Goal: Ask a question

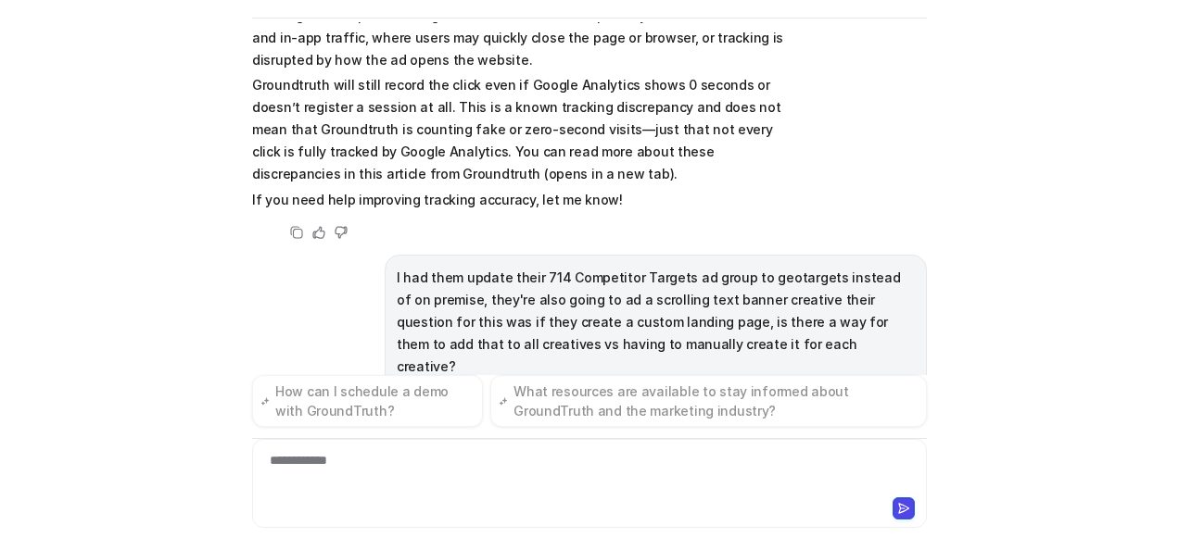
scroll to position [1036, 0]
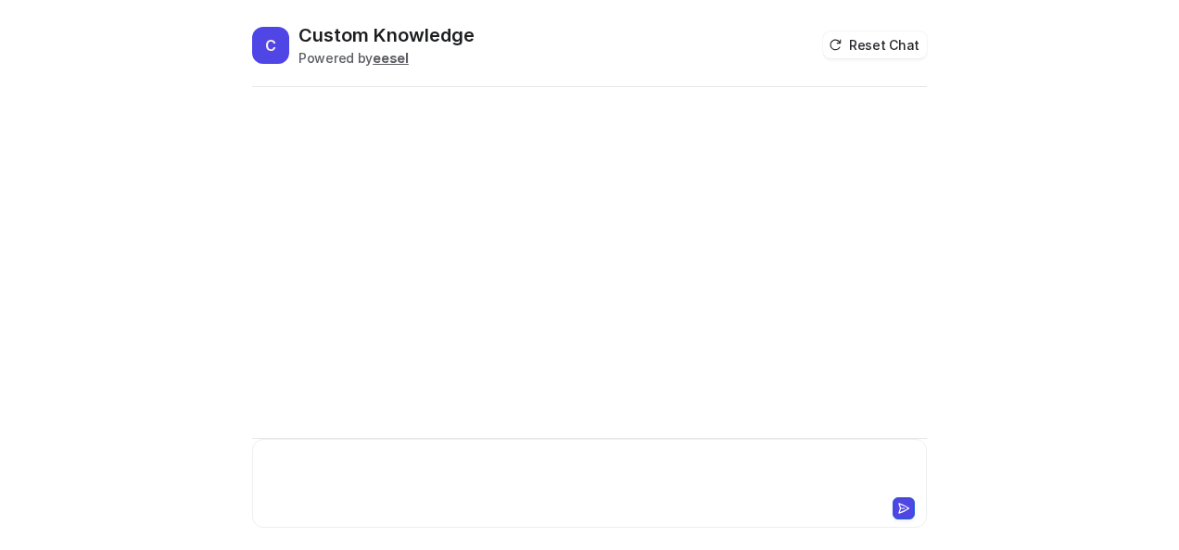
click at [372, 458] on div at bounding box center [590, 472] width 666 height 43
paste div
click at [370, 471] on div "**********" at bounding box center [590, 472] width 666 height 43
paste div
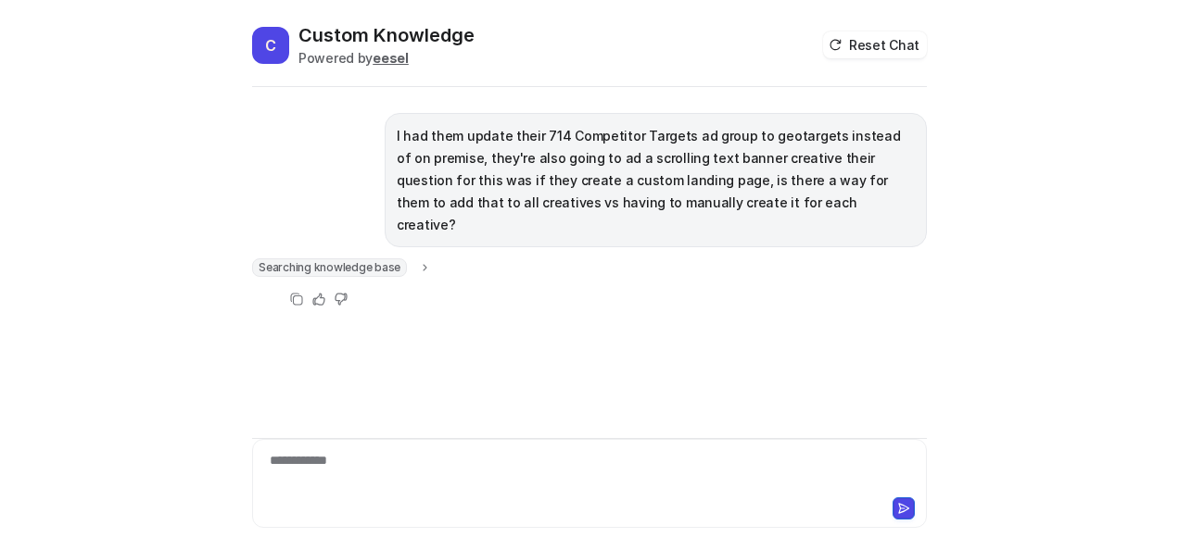
click at [419, 261] on icon at bounding box center [425, 268] width 13 height 14
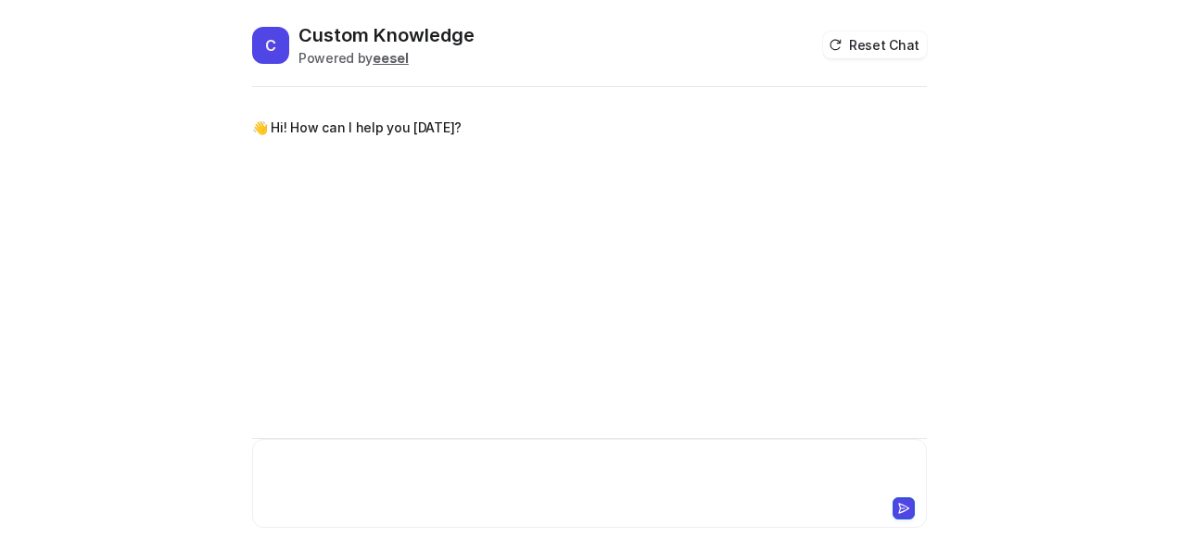
click at [339, 459] on div at bounding box center [590, 472] width 666 height 43
paste div
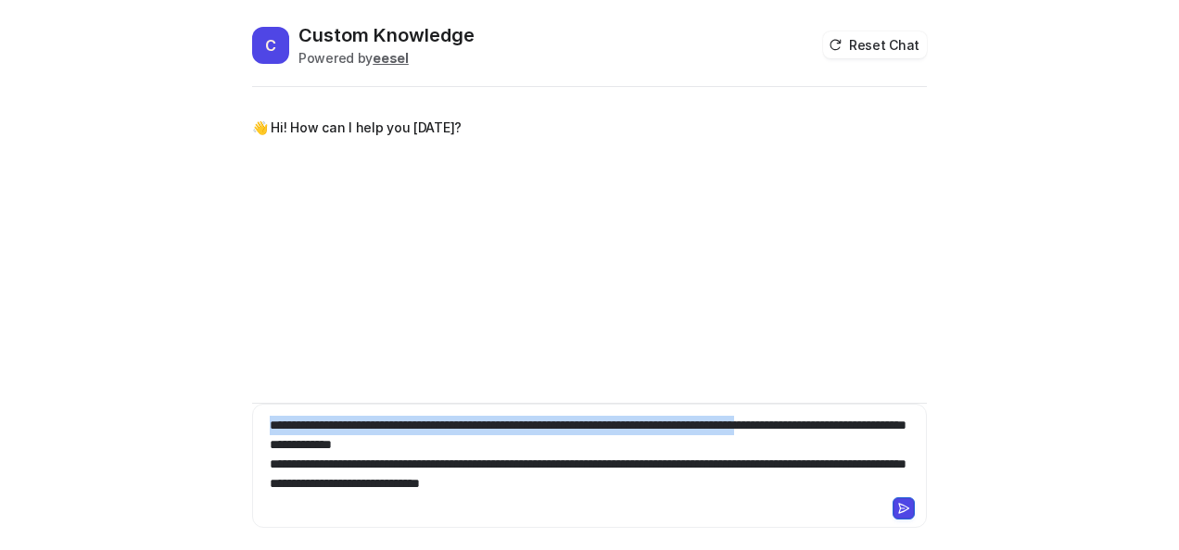
drag, startPoint x: 863, startPoint y: 424, endPoint x: 181, endPoint y: 429, distance: 682.8
click at [177, 430] on div "**********" at bounding box center [589, 275] width 1179 height 550
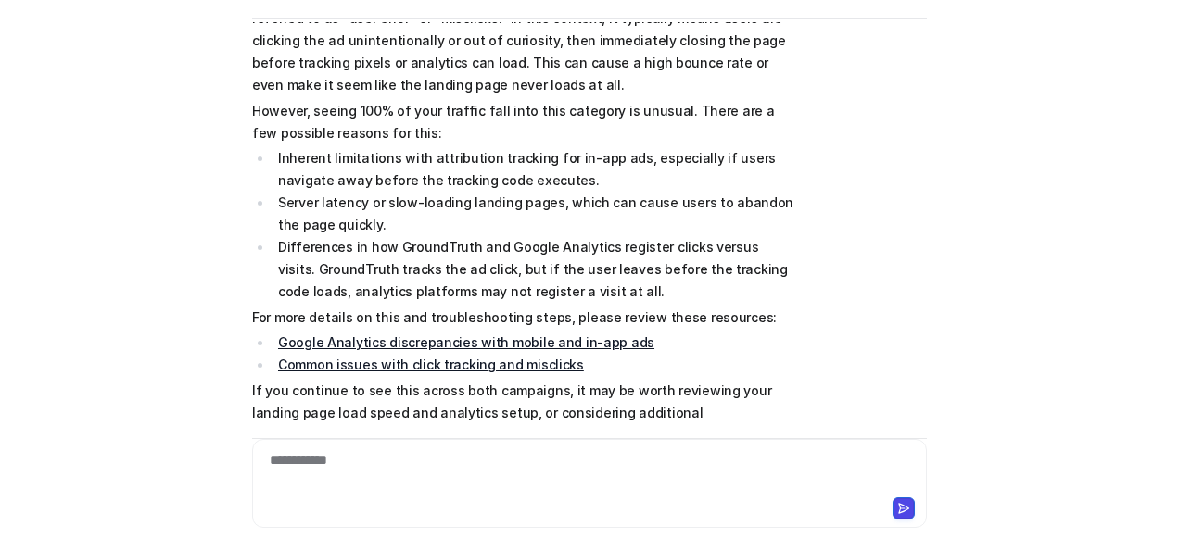
scroll to position [783, 0]
